Goal: Task Accomplishment & Management: Use online tool/utility

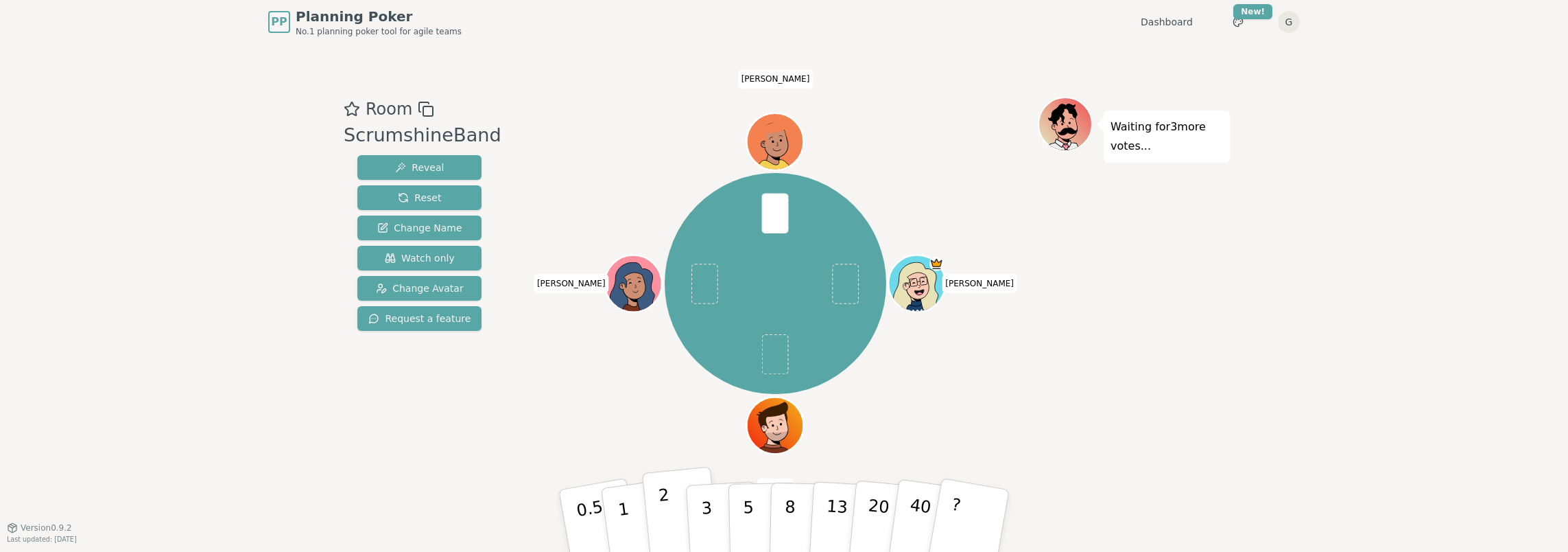
click at [659, 516] on button "2" at bounding box center [681, 521] width 78 height 110
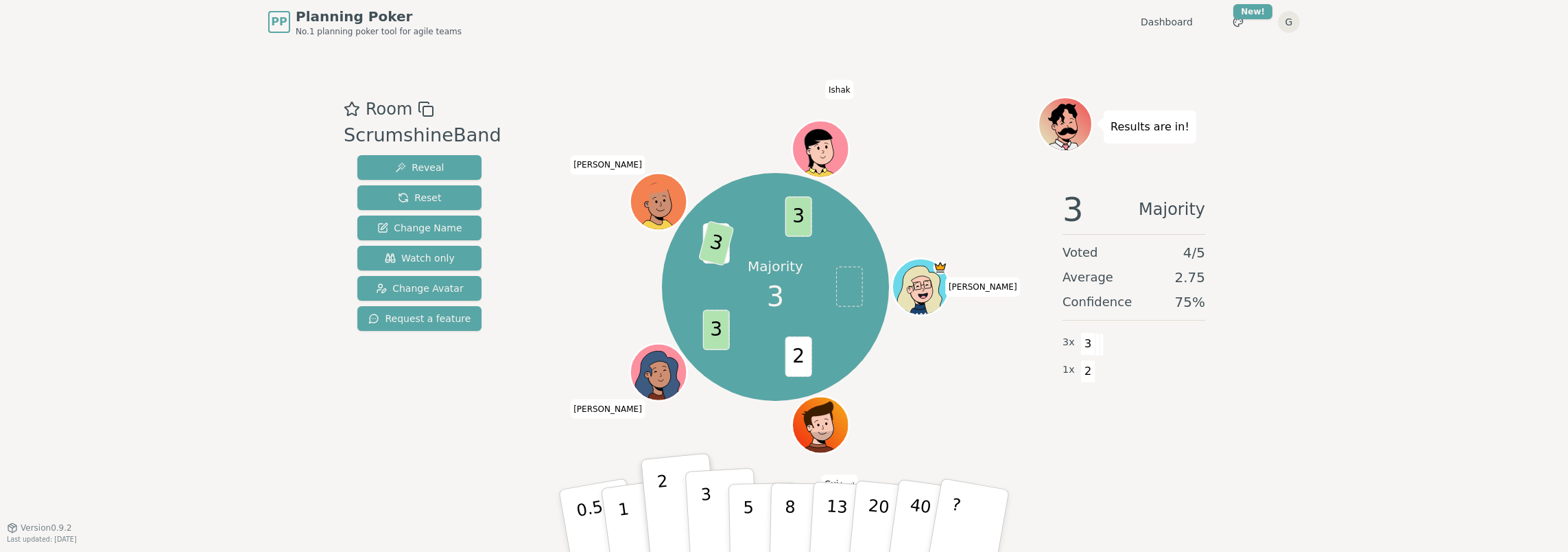
click at [716, 505] on button "3" at bounding box center [723, 521] width 74 height 107
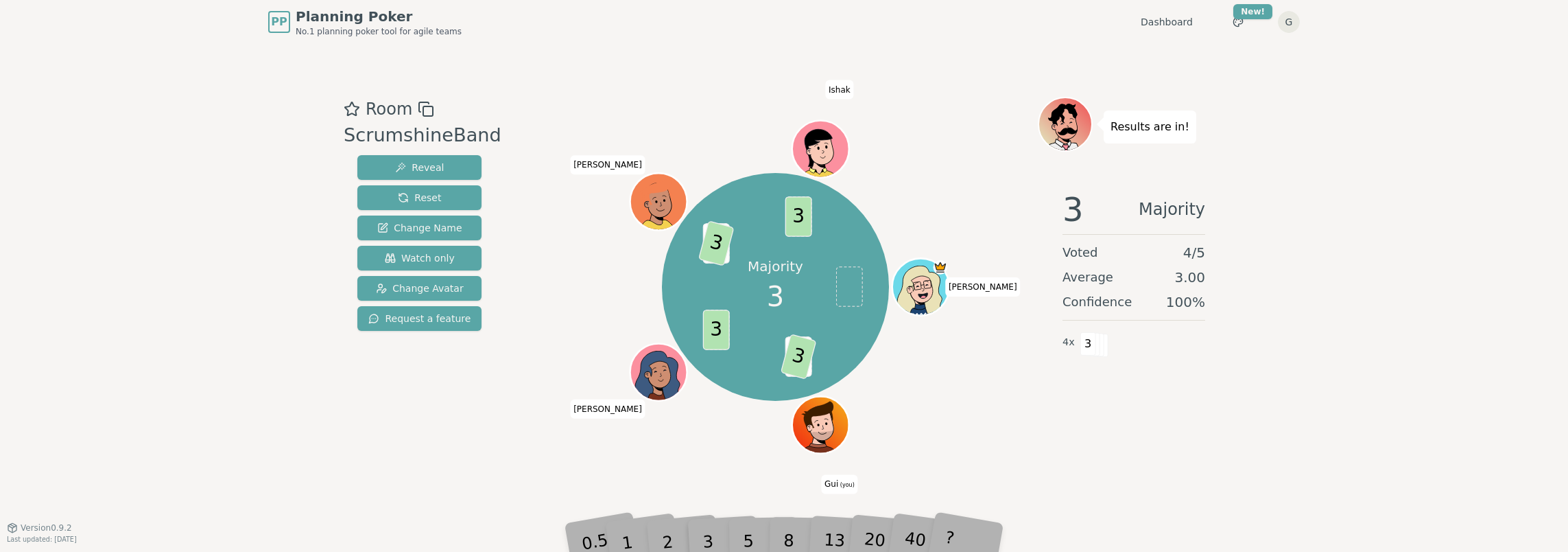
click at [1135, 409] on div "3 Majority Voted 4 / 5 Average 3.00 Confidence 100 % 4 x 3" at bounding box center [1134, 317] width 192 height 275
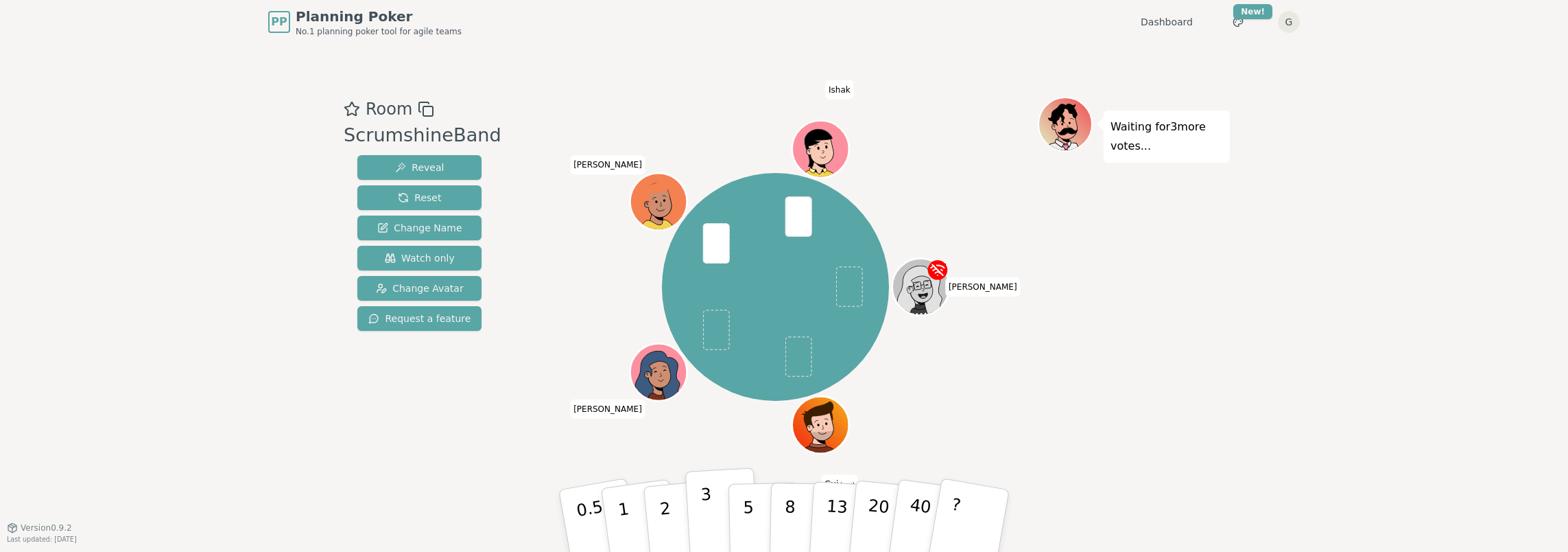
click at [699, 513] on button "3" at bounding box center [723, 521] width 74 height 107
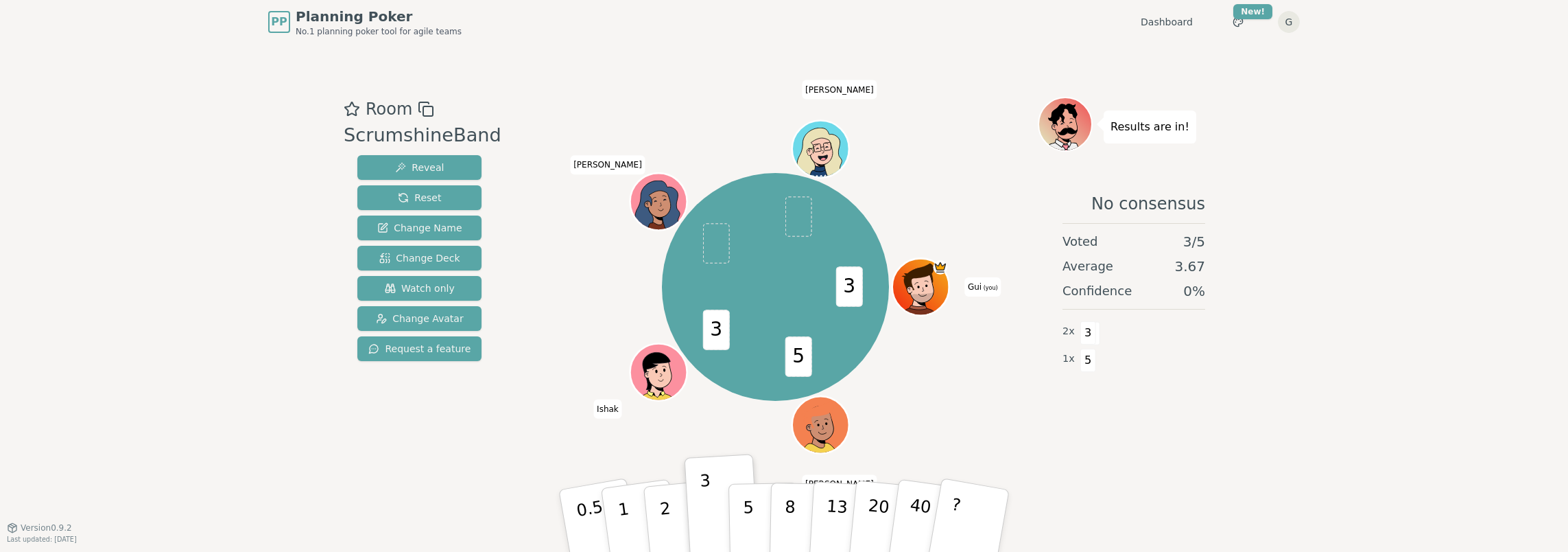
click at [1243, 468] on div "PP Planning Poker No.1 planning poker tool for agile teams Dashboard Toggle the…" at bounding box center [784, 276] width 1568 height 552
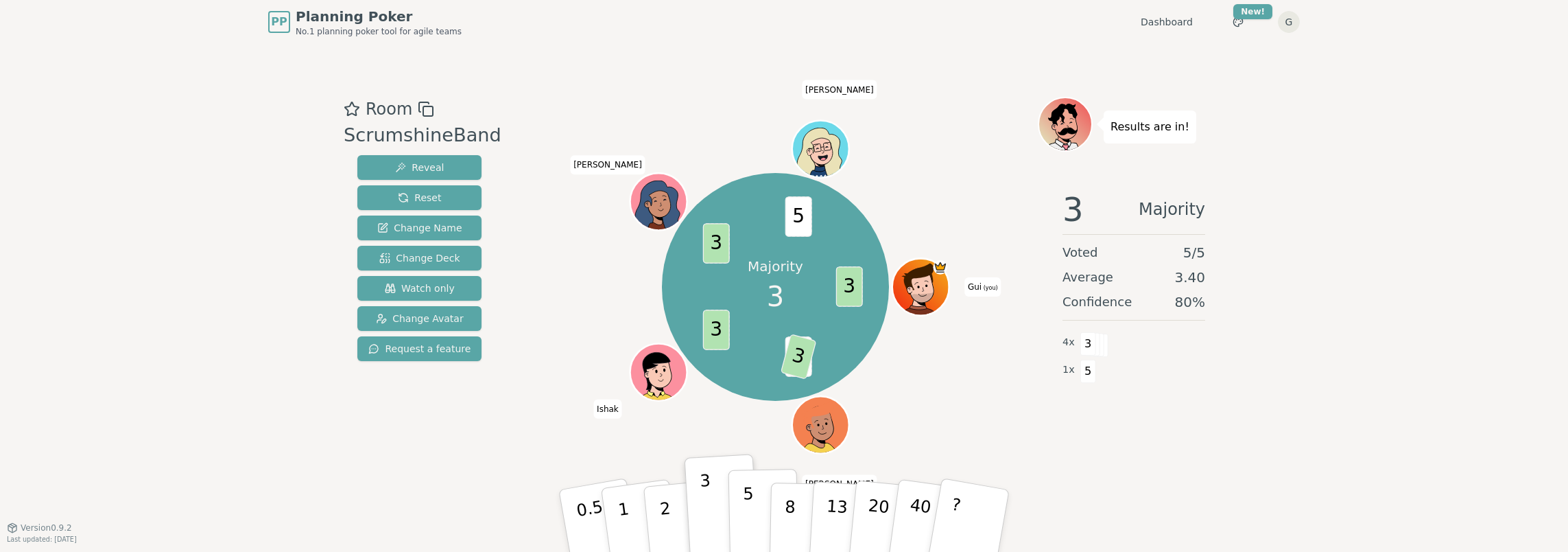
click at [741, 509] on button "5" at bounding box center [764, 521] width 71 height 104
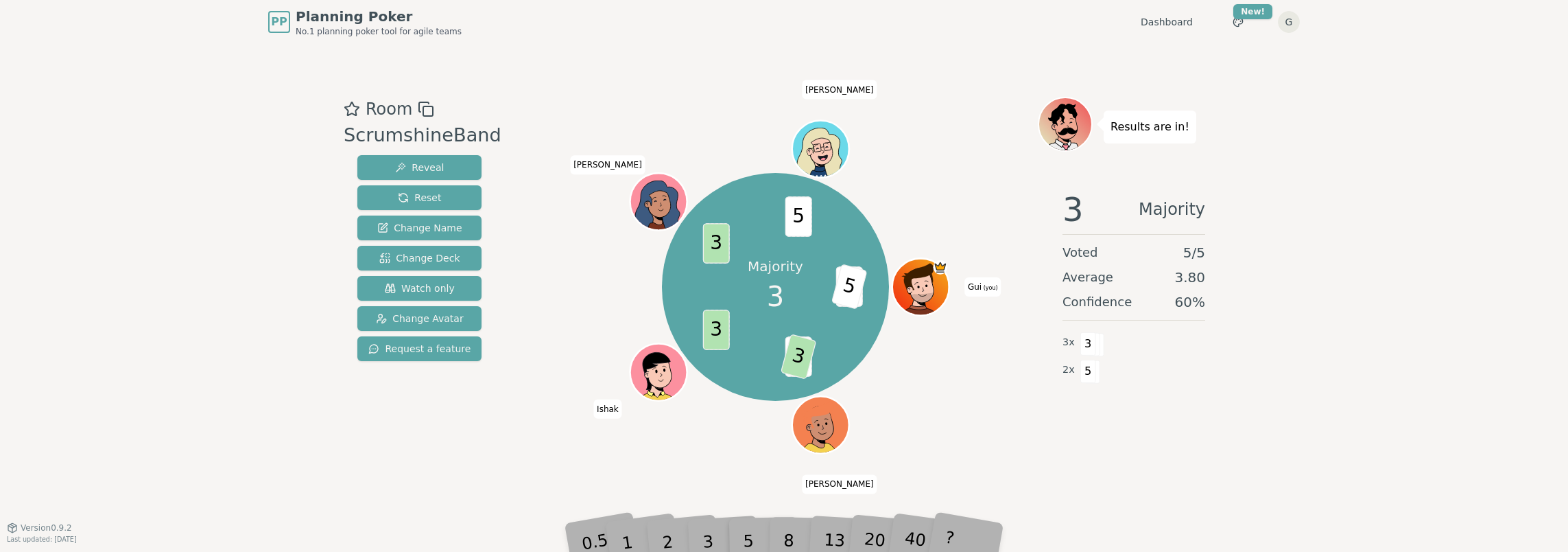
click at [433, 455] on div "Room ScrumshineBand Reveal Reset Change Name Change Deck Watch only Change Avat…" at bounding box center [419, 285] width 163 height 378
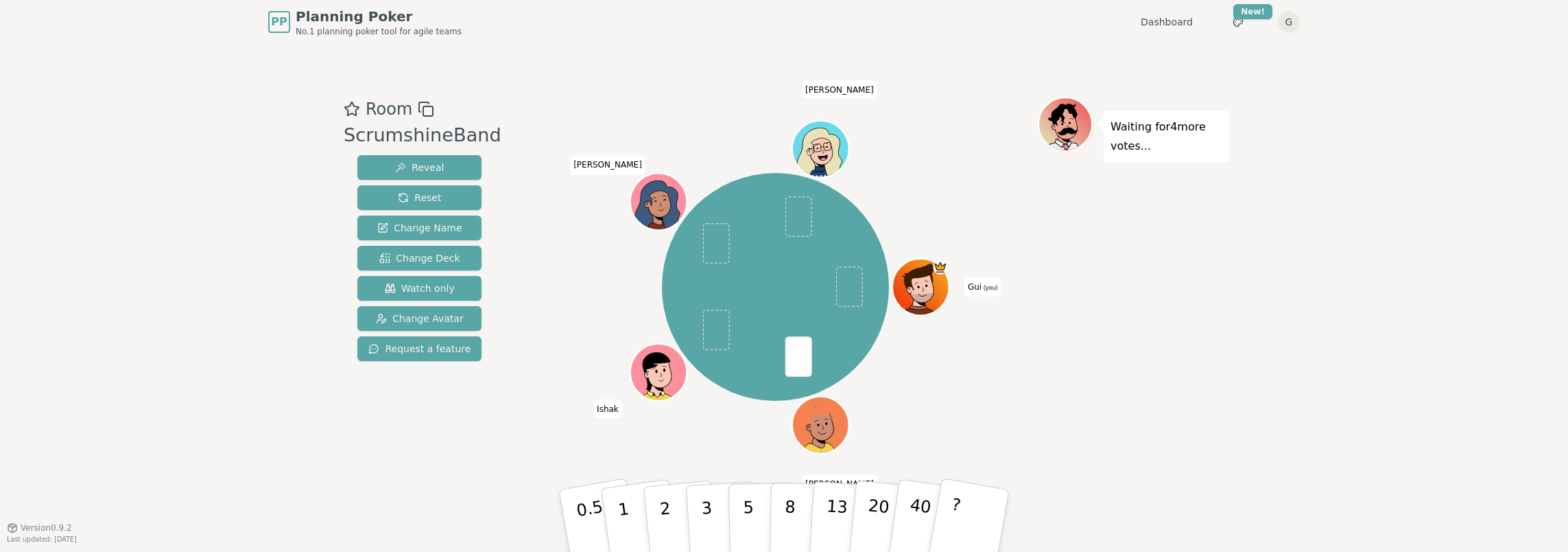
click at [1098, 367] on div "Waiting for 4 more votes..." at bounding box center [1134, 285] width 192 height 378
click at [705, 512] on p "3" at bounding box center [708, 522] width 15 height 74
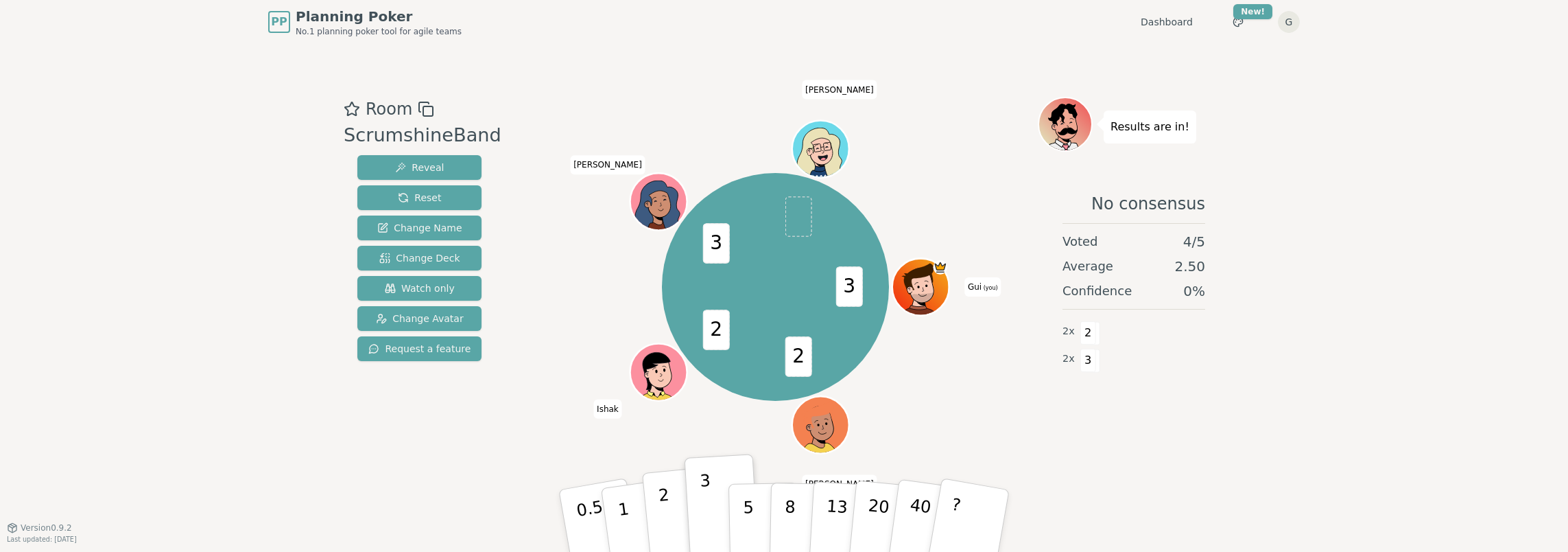
click at [671, 518] on button "2" at bounding box center [681, 521] width 78 height 110
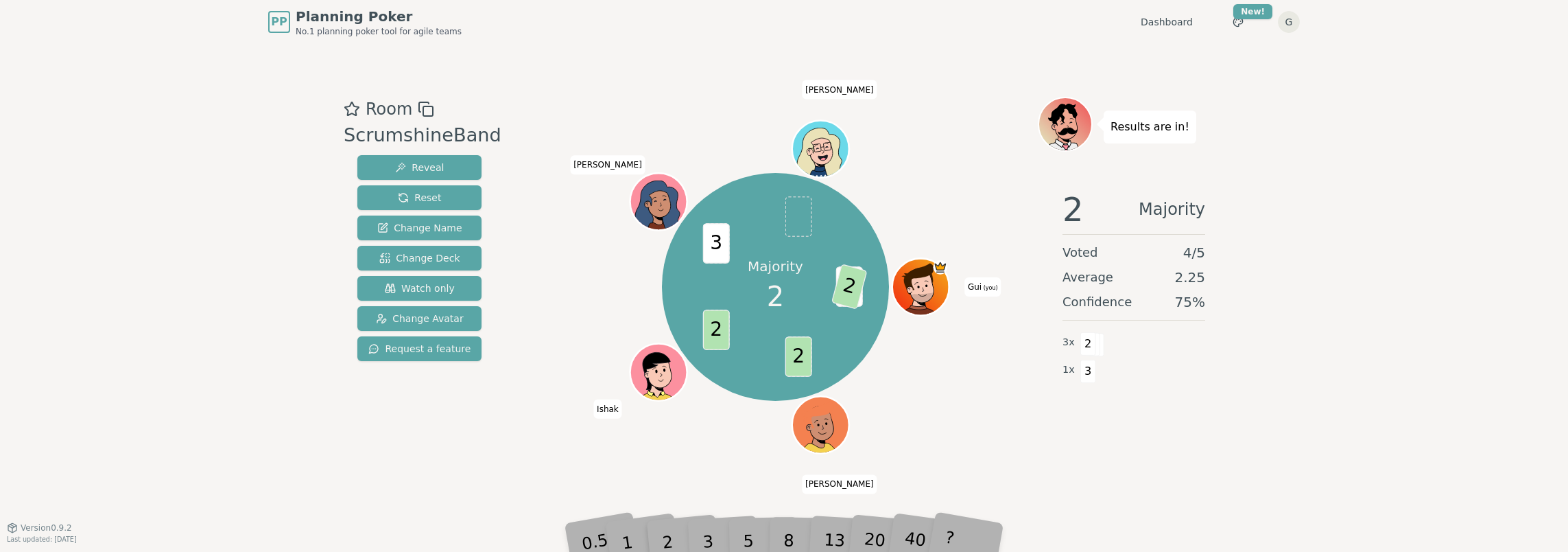
click at [1110, 478] on div "Room ScrumshineBand Reveal Reset Change Name Change Deck Watch only Change Avat…" at bounding box center [784, 285] width 892 height 483
